Goal: Obtain resource: Obtain resource

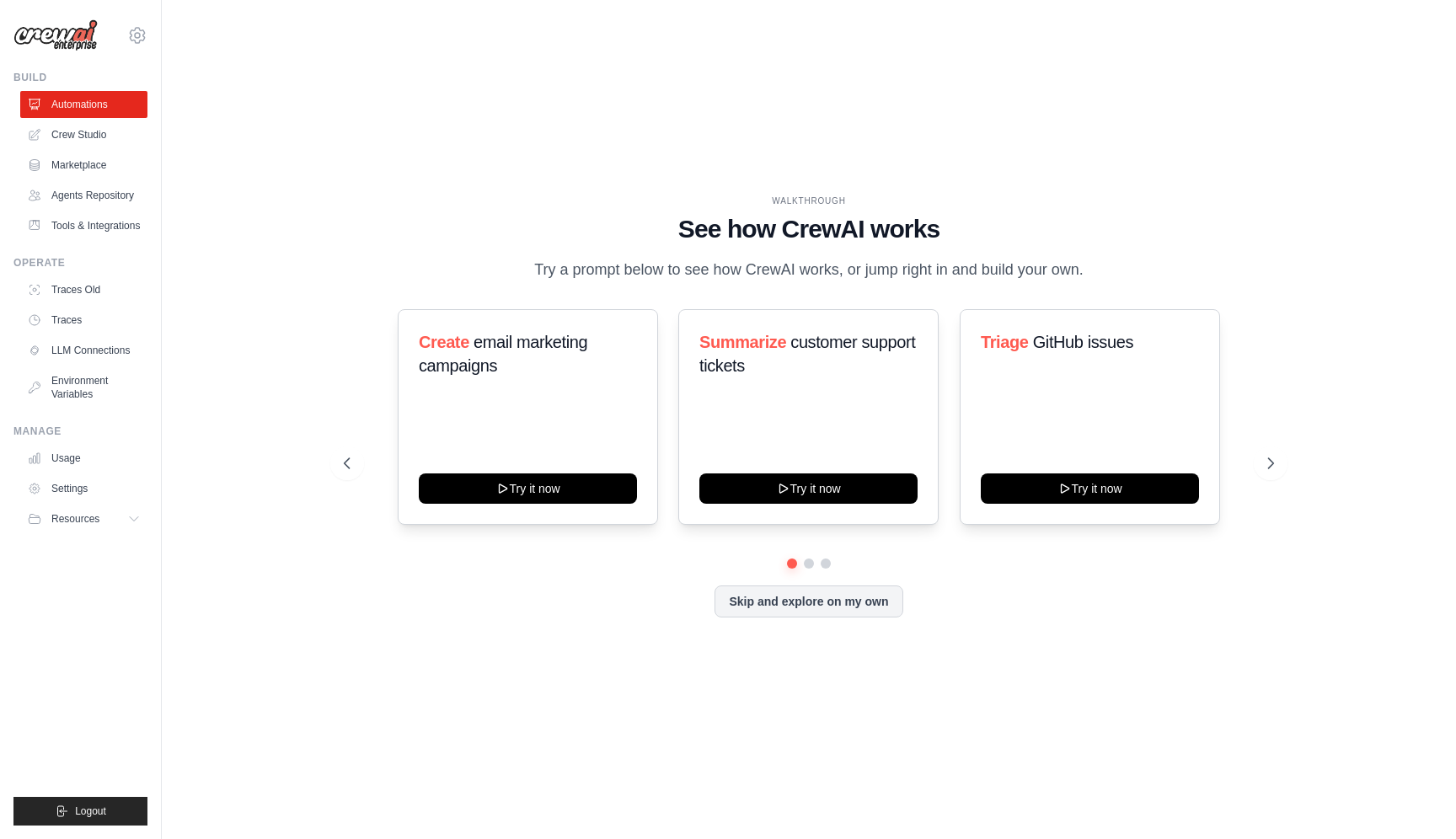
click at [403, 168] on div "WALKTHROUGH See how [PERSON_NAME] works Try a prompt below to see how [PERSON_N…" at bounding box center [808, 420] width 1240 height 806
click at [90, 155] on link "Marketplace" at bounding box center [85, 165] width 127 height 27
click at [130, 211] on ul "Automations Crew Studio Marketplace Agents Repository Tools & Integrations" at bounding box center [84, 165] width 127 height 148
click at [95, 201] on link "Agents Repository" at bounding box center [85, 196] width 127 height 27
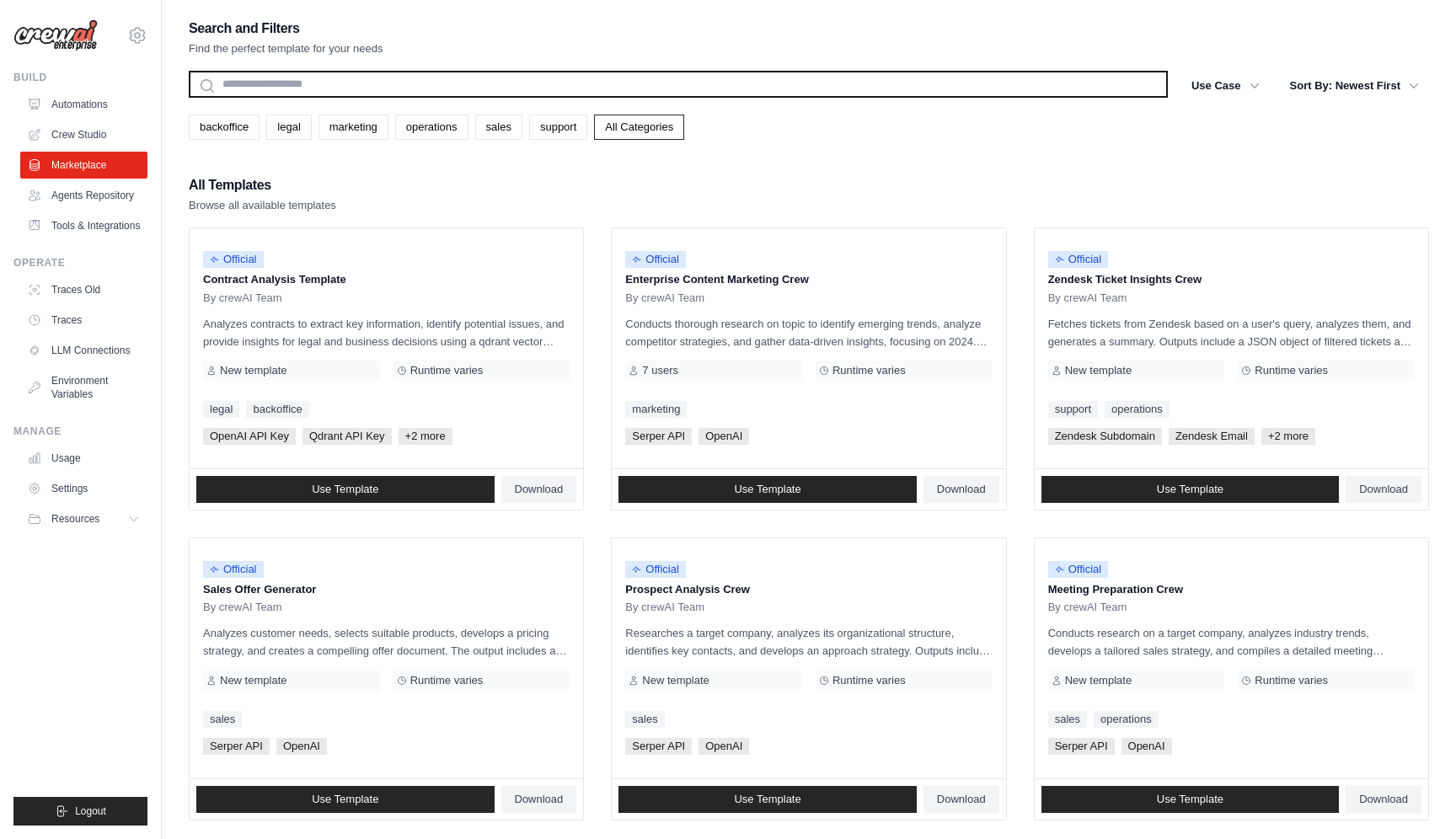
click at [509, 86] on input "text" at bounding box center [678, 84] width 979 height 27
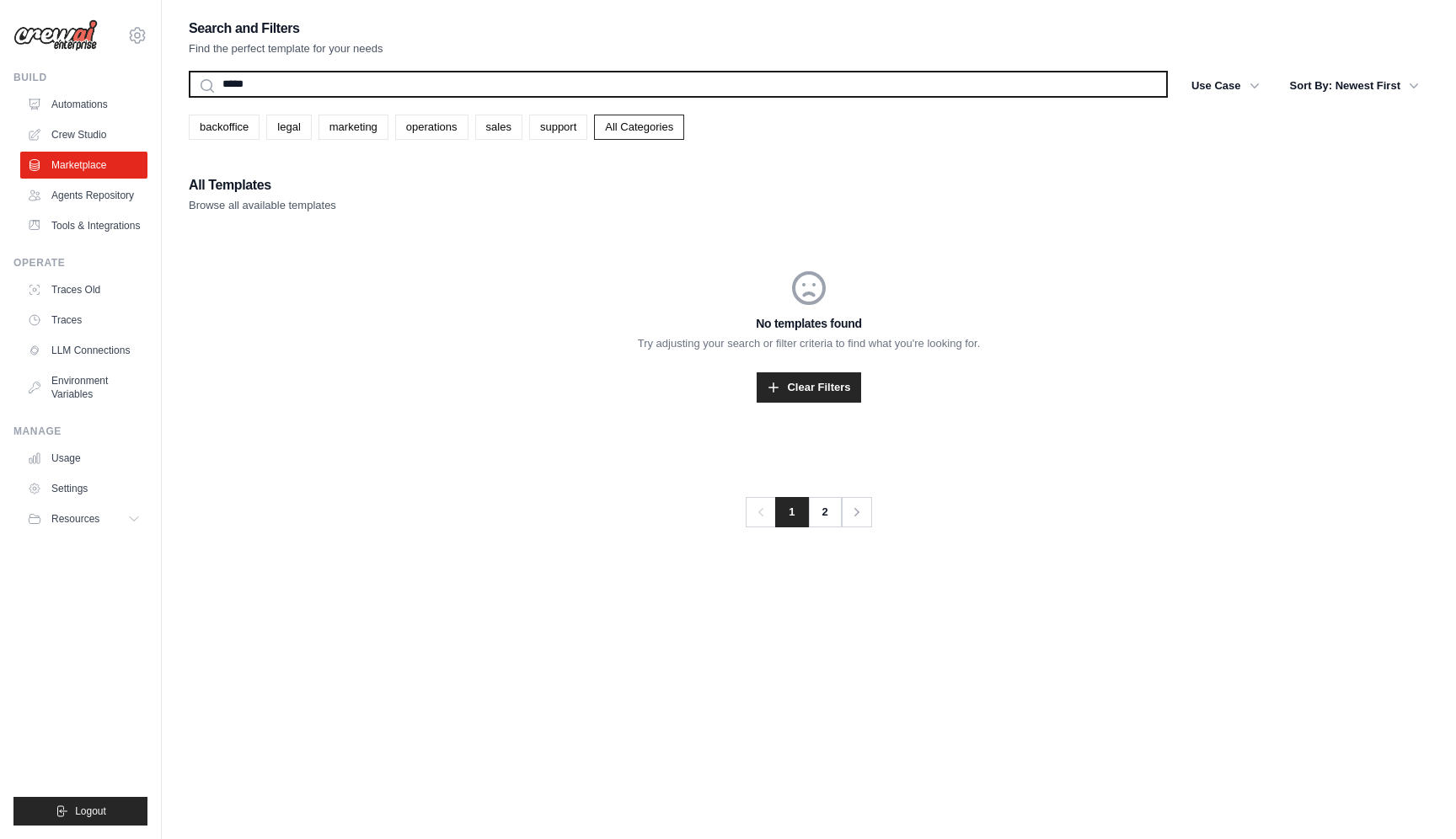
type input "*****"
click at [188, 97] on button "Search" at bounding box center [188, 97] width 1 height 1
click at [316, 93] on input "*****" at bounding box center [678, 84] width 979 height 27
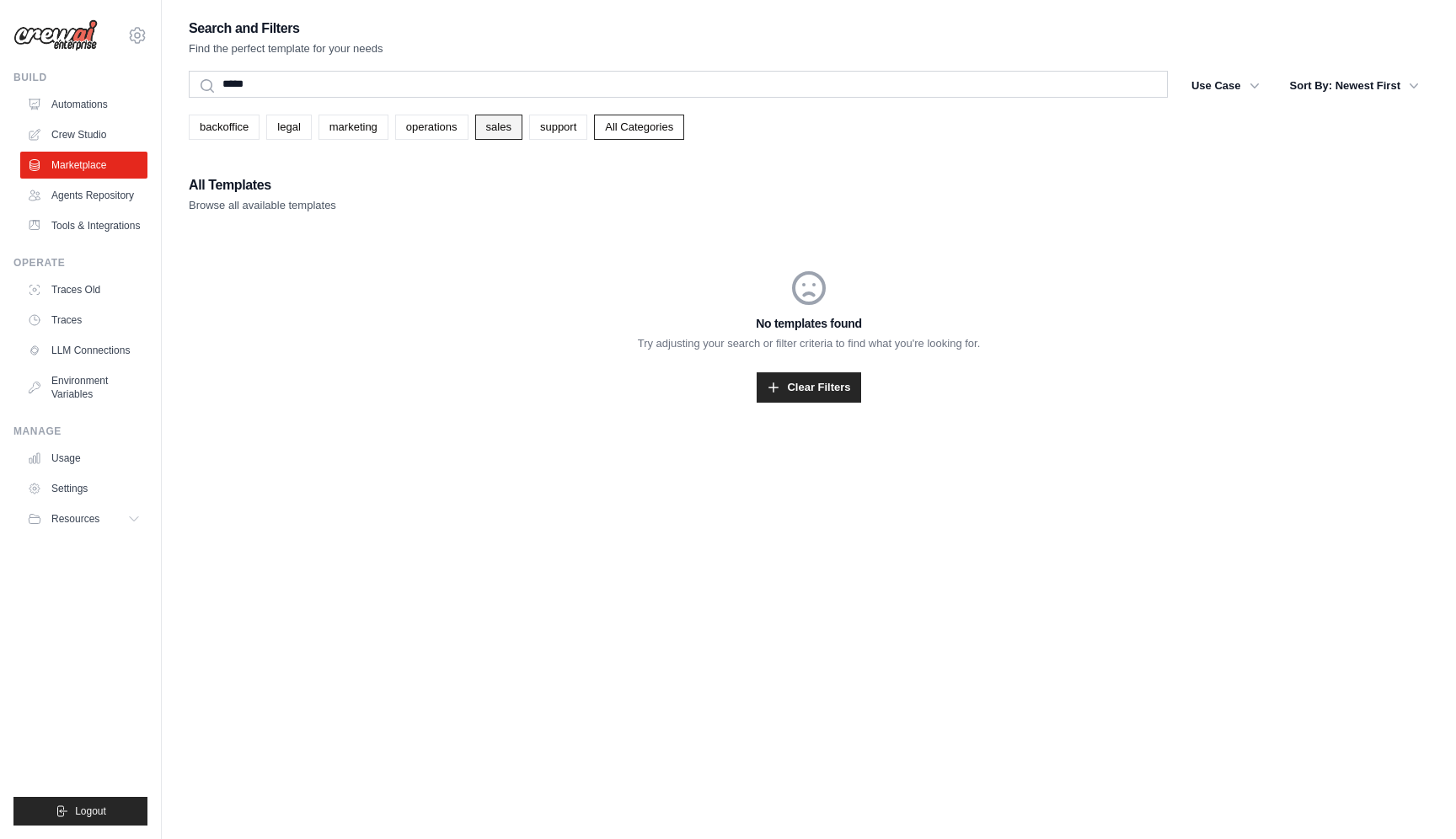
click at [478, 130] on link "sales" at bounding box center [499, 127] width 48 height 26
click at [67, 106] on link "Automations" at bounding box center [85, 104] width 127 height 27
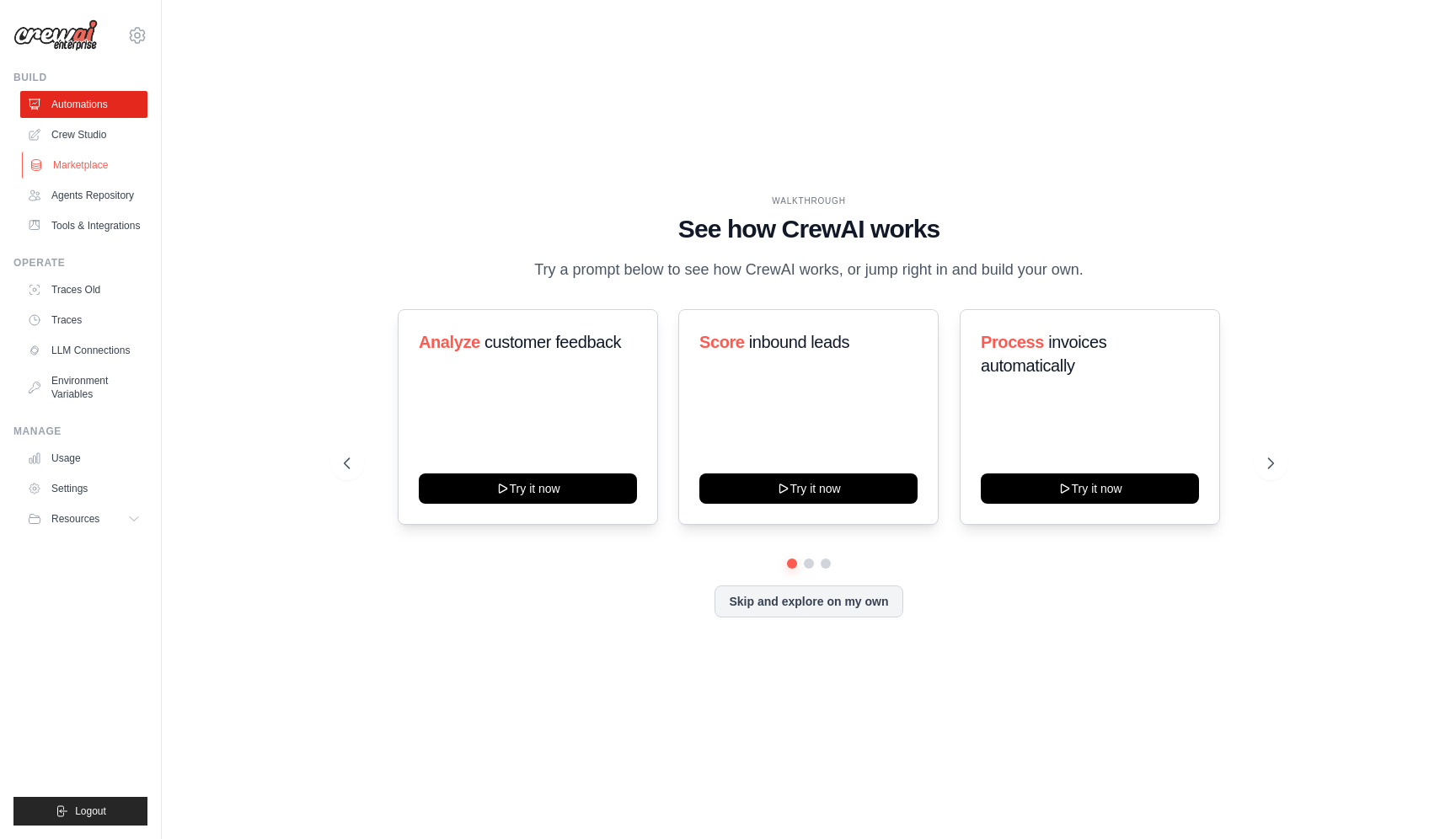
click at [69, 163] on link "Marketplace" at bounding box center [85, 165] width 127 height 27
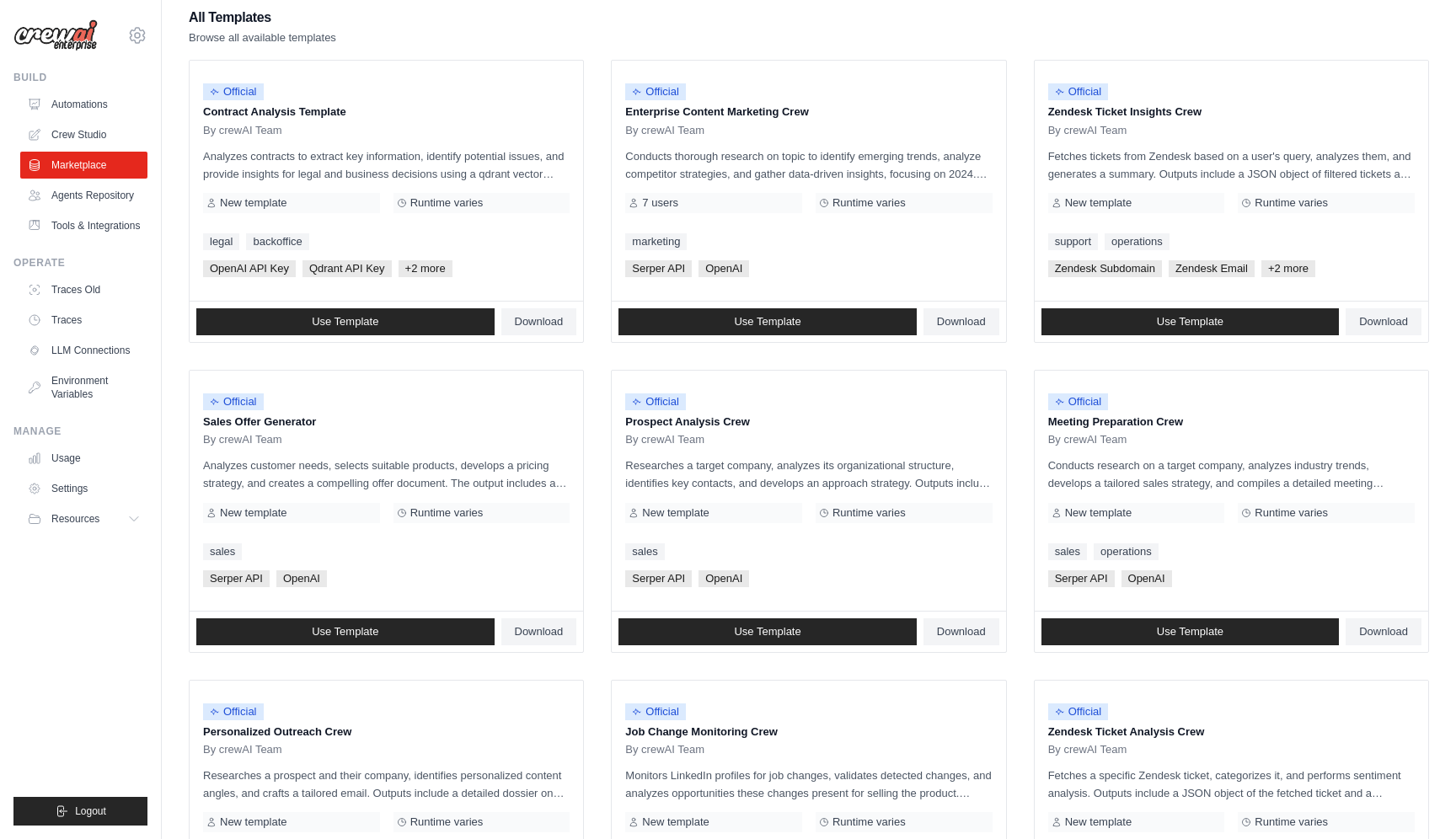
scroll to position [164, 0]
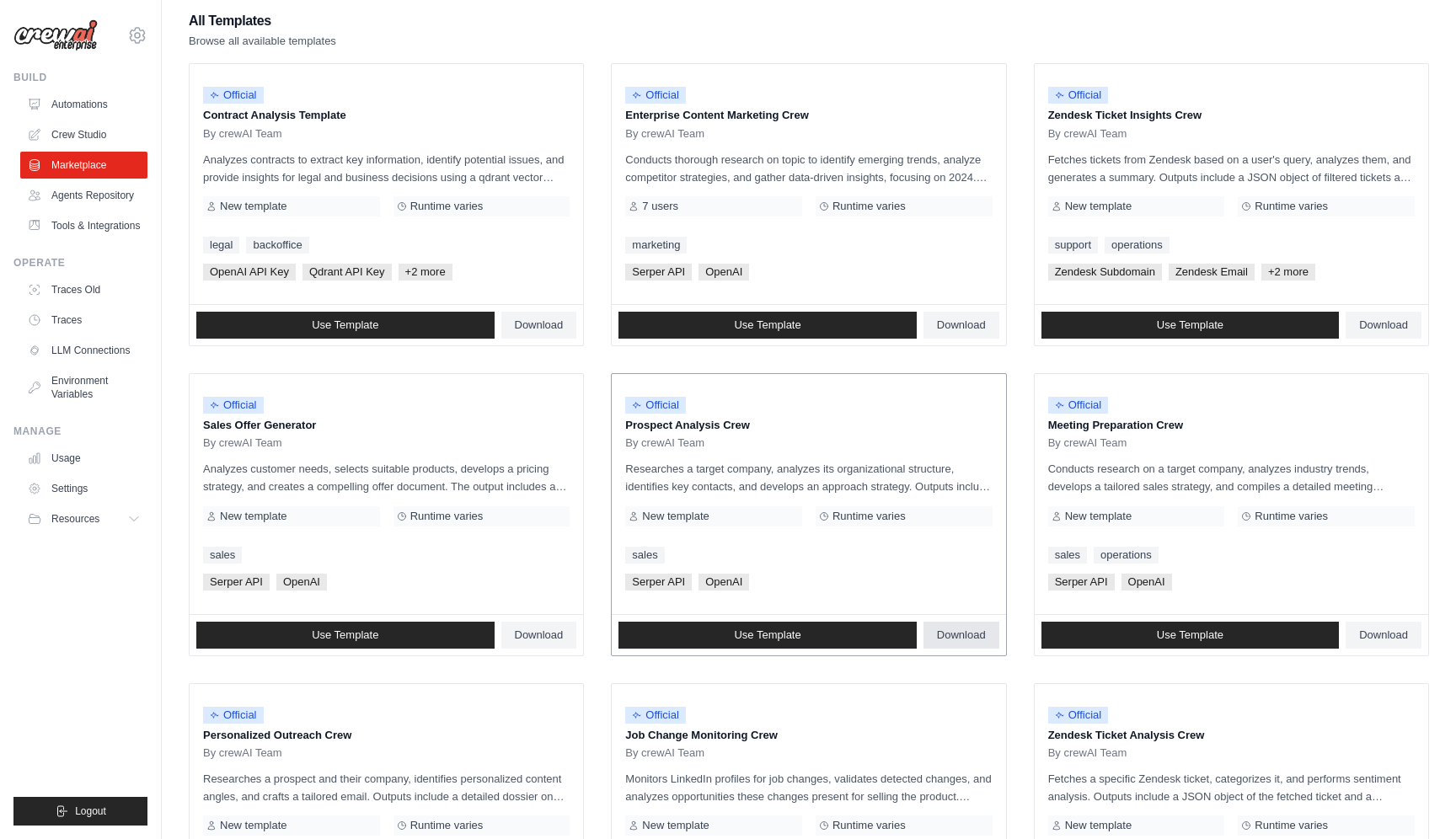
click at [960, 630] on span "Download" at bounding box center [961, 635] width 48 height 13
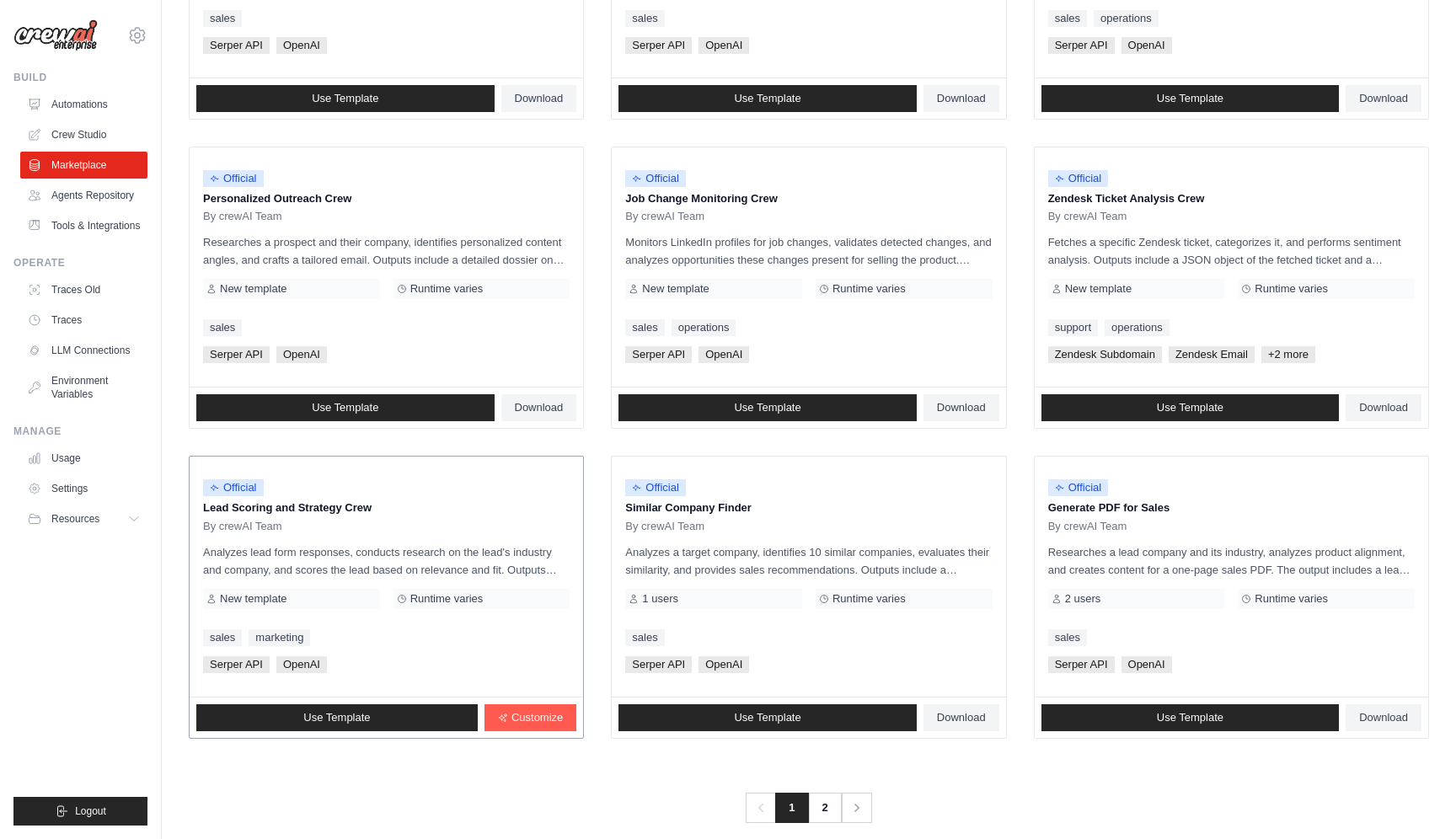
scroll to position [722, 0]
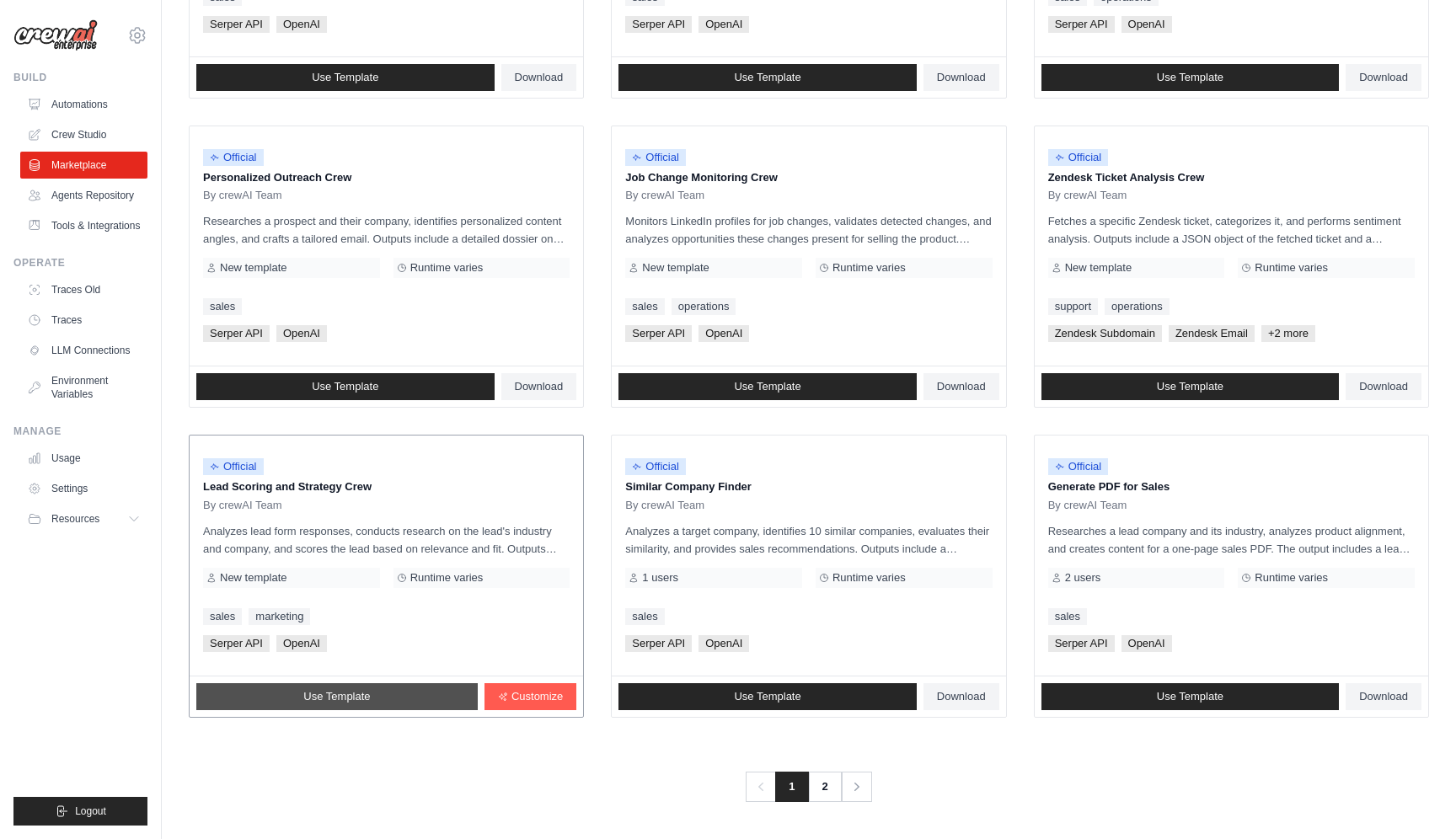
click at [373, 699] on link "Use Template" at bounding box center [337, 696] width 281 height 27
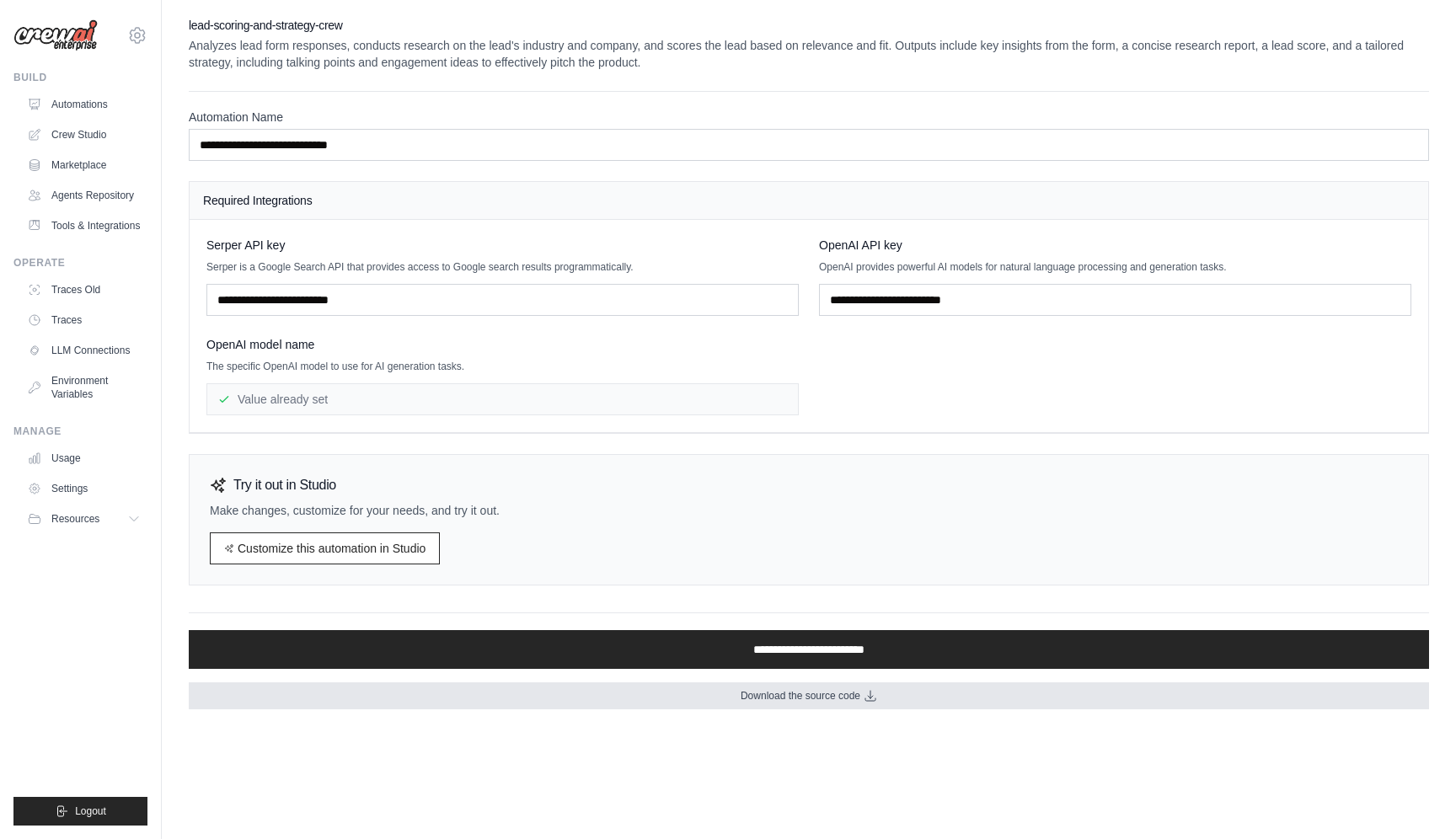
click at [865, 697] on icon at bounding box center [870, 695] width 13 height 13
